Goal: Find contact information: Find contact information

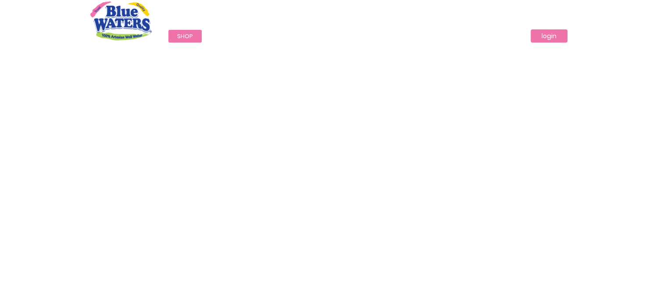
click at [560, 40] on link "login" at bounding box center [549, 35] width 37 height 13
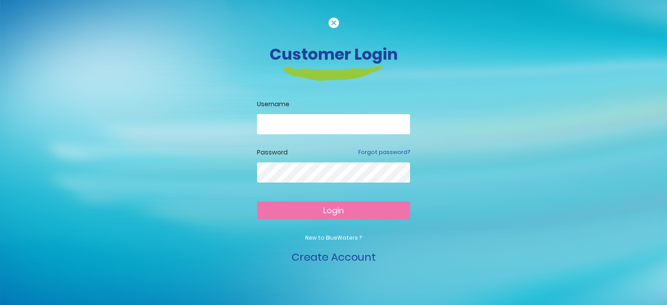
scroll to position [9, 0]
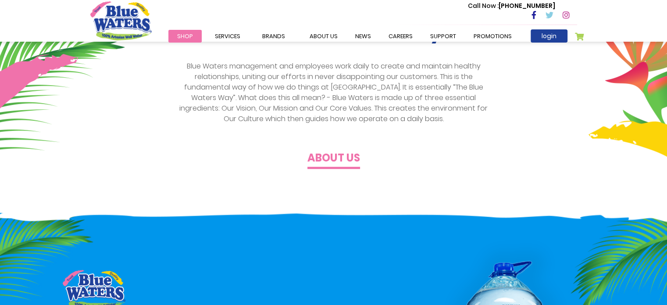
scroll to position [307, 0]
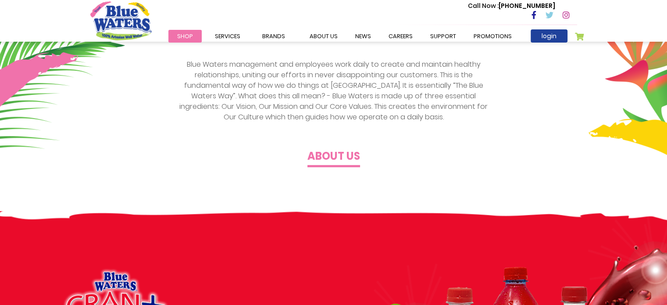
click at [516, 3] on p "Call Now : [PHONE_NUMBER]" at bounding box center [511, 5] width 87 height 9
drag, startPoint x: 506, startPoint y: 5, endPoint x: 555, endPoint y: 7, distance: 48.3
click at [555, 7] on p "Call Now : [PHONE_NUMBER]" at bounding box center [511, 5] width 87 height 9
copy p "[PHONE_NUMBER]"
